Goal: Find specific page/section: Find specific page/section

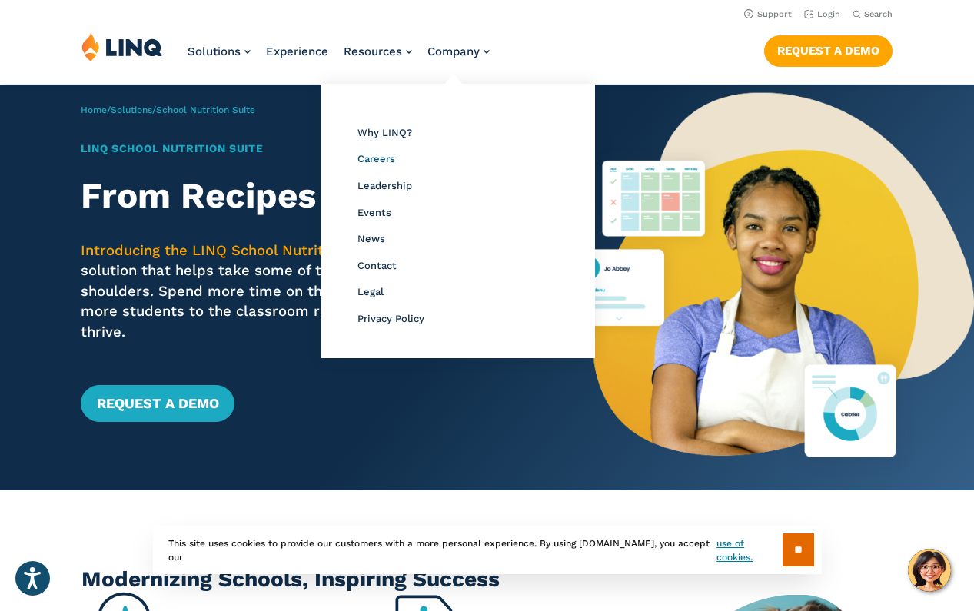
click at [380, 156] on span "Careers" at bounding box center [376, 159] width 38 height 12
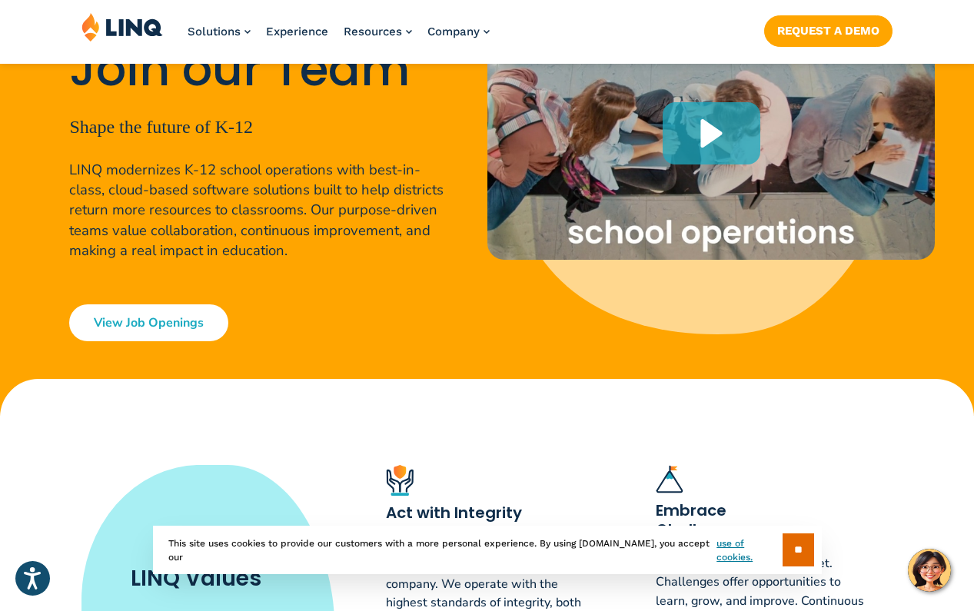
click at [129, 321] on link "View Job Openings" at bounding box center [148, 322] width 159 height 37
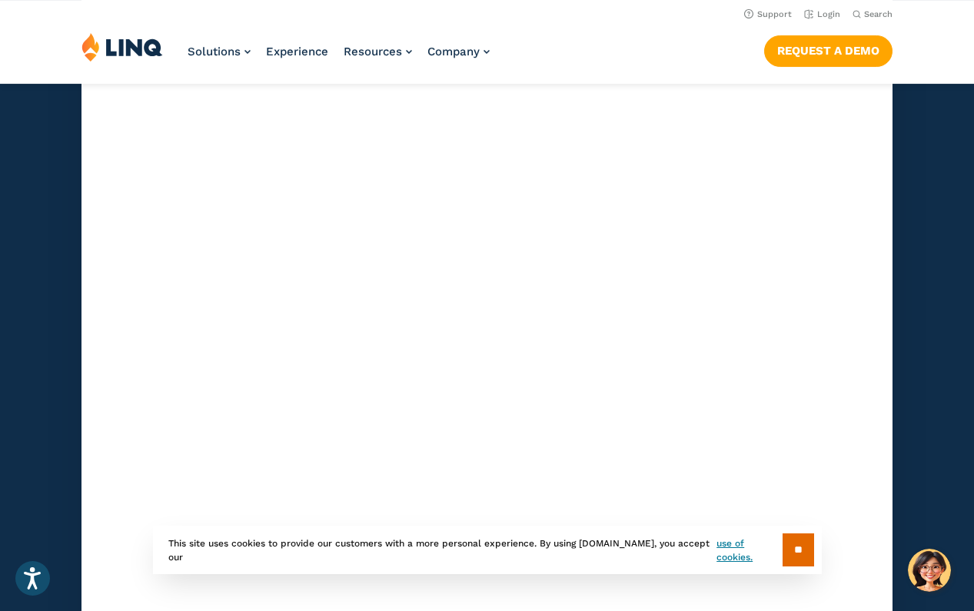
scroll to position [4604, 0]
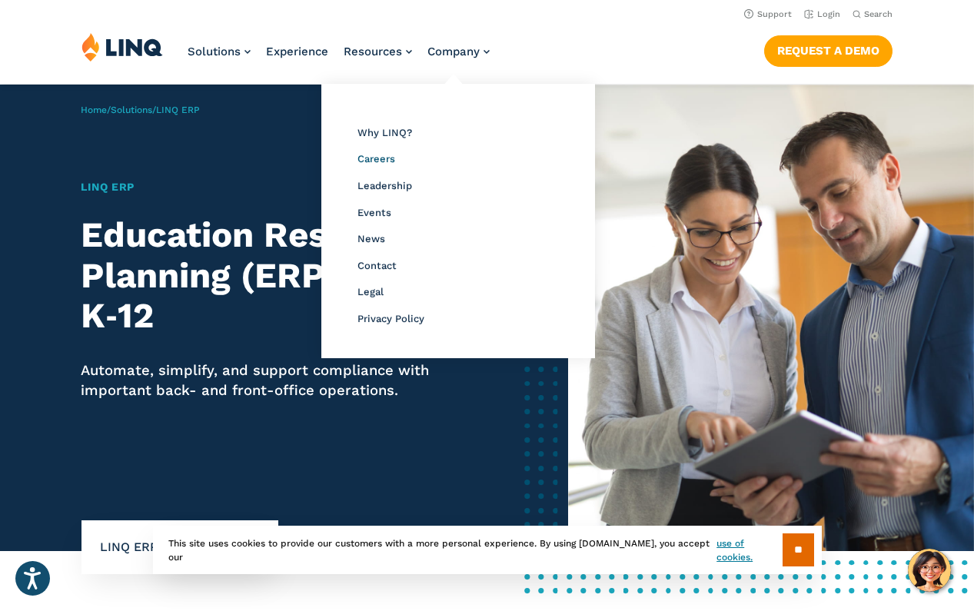
click at [377, 156] on span "Careers" at bounding box center [376, 159] width 38 height 12
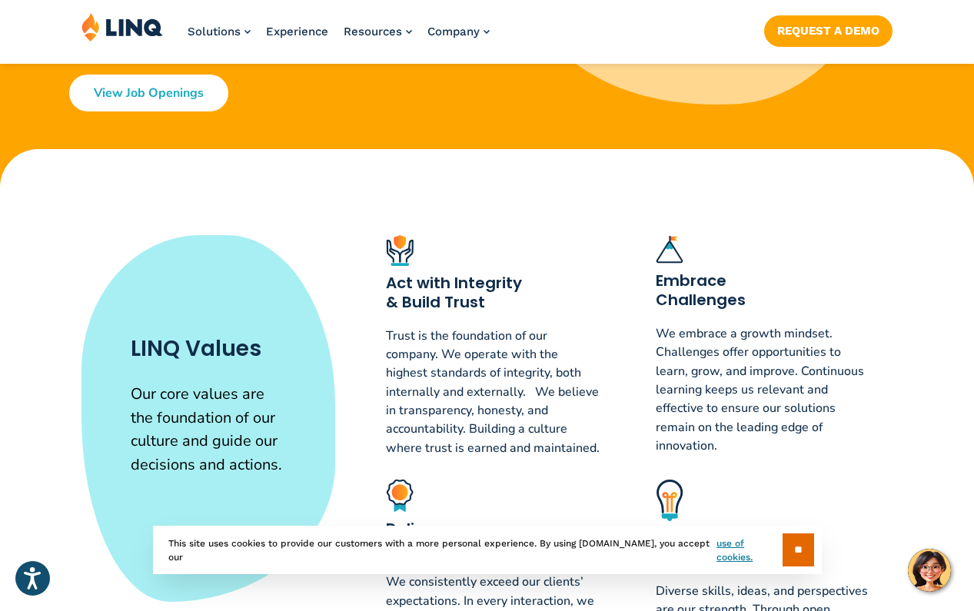
click at [174, 87] on link "View Job Openings" at bounding box center [148, 93] width 159 height 37
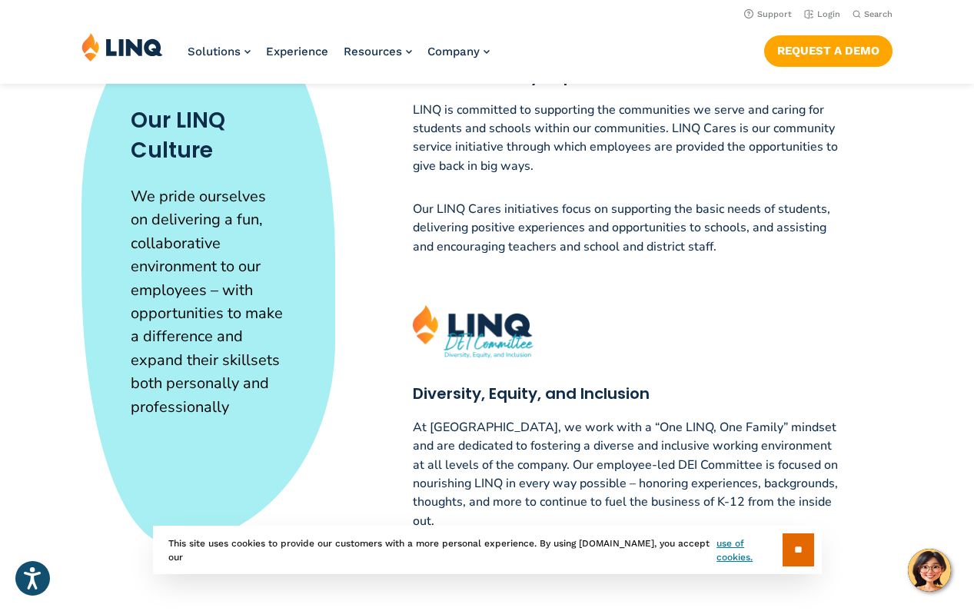
scroll to position [3532, 0]
